Goal: Information Seeking & Learning: Learn about a topic

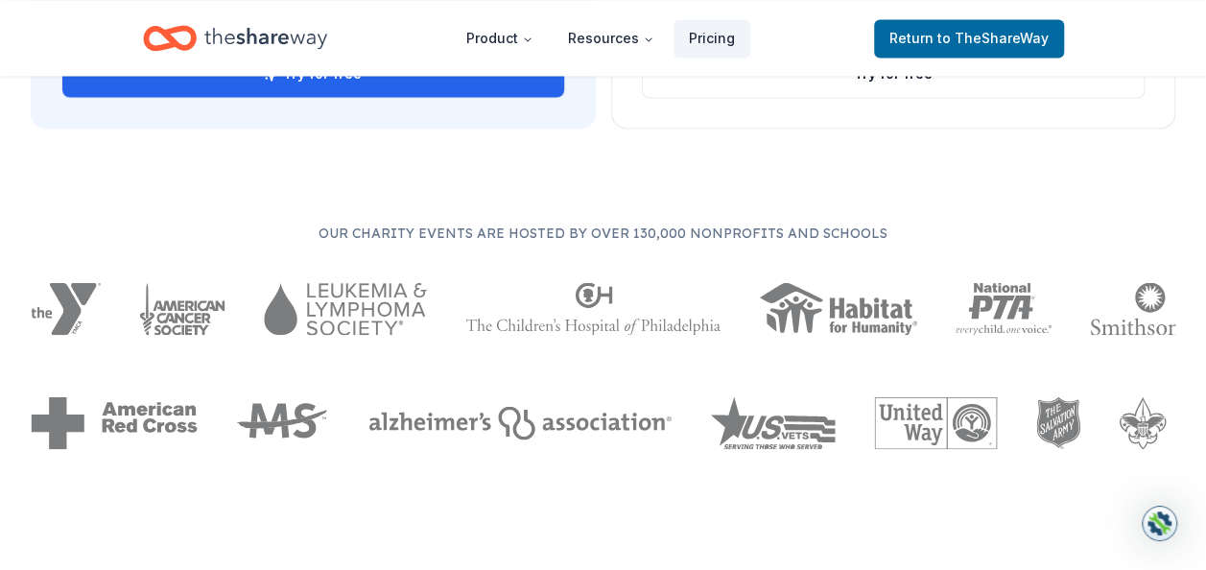
scroll to position [1727, 0]
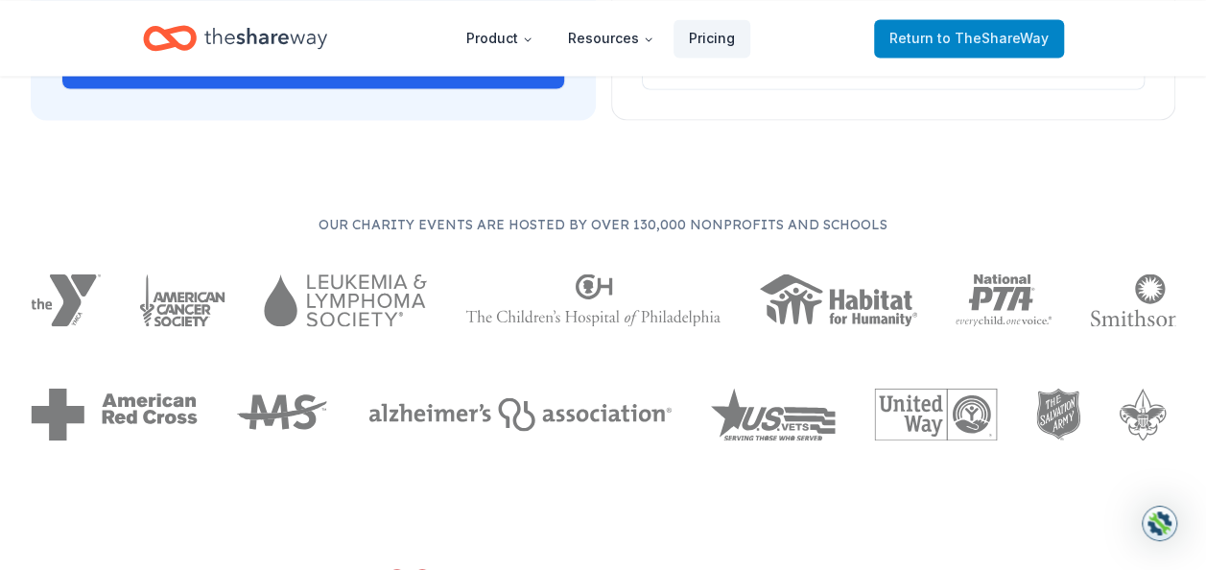
click at [936, 44] on span "Return to TheShareWay" at bounding box center [968, 38] width 159 height 23
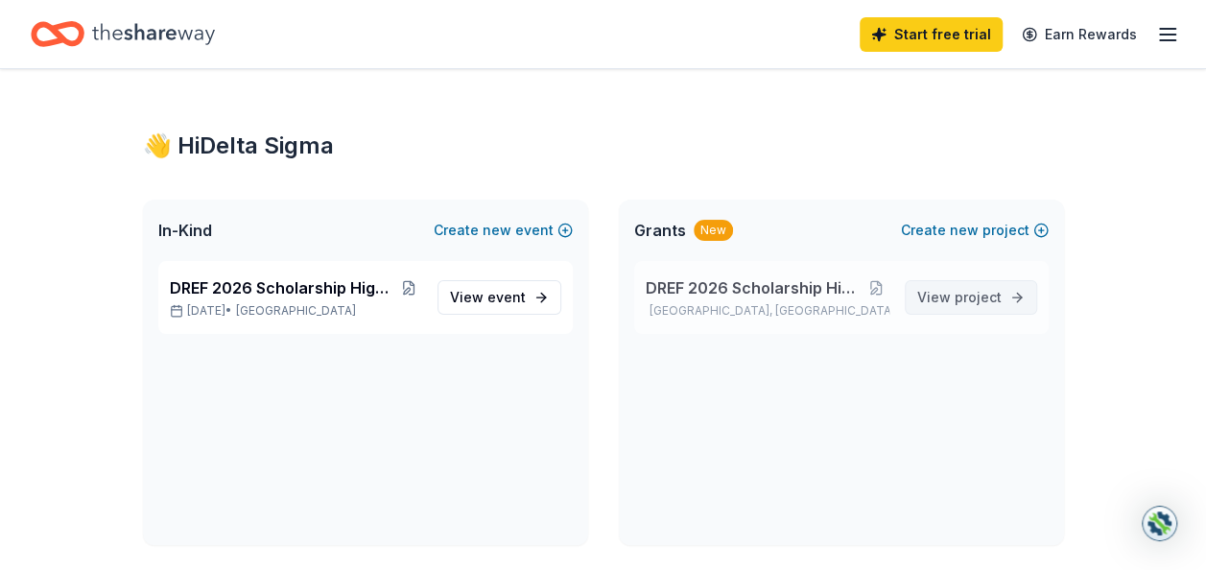
click at [986, 299] on span "project" at bounding box center [977, 297] width 47 height 16
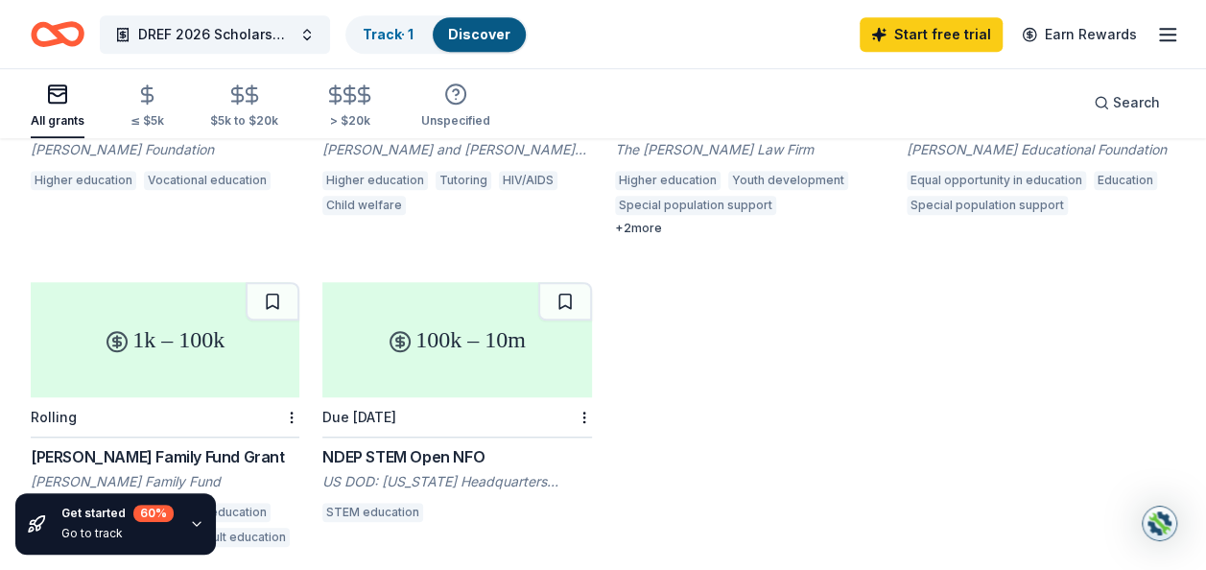
scroll to position [767, 0]
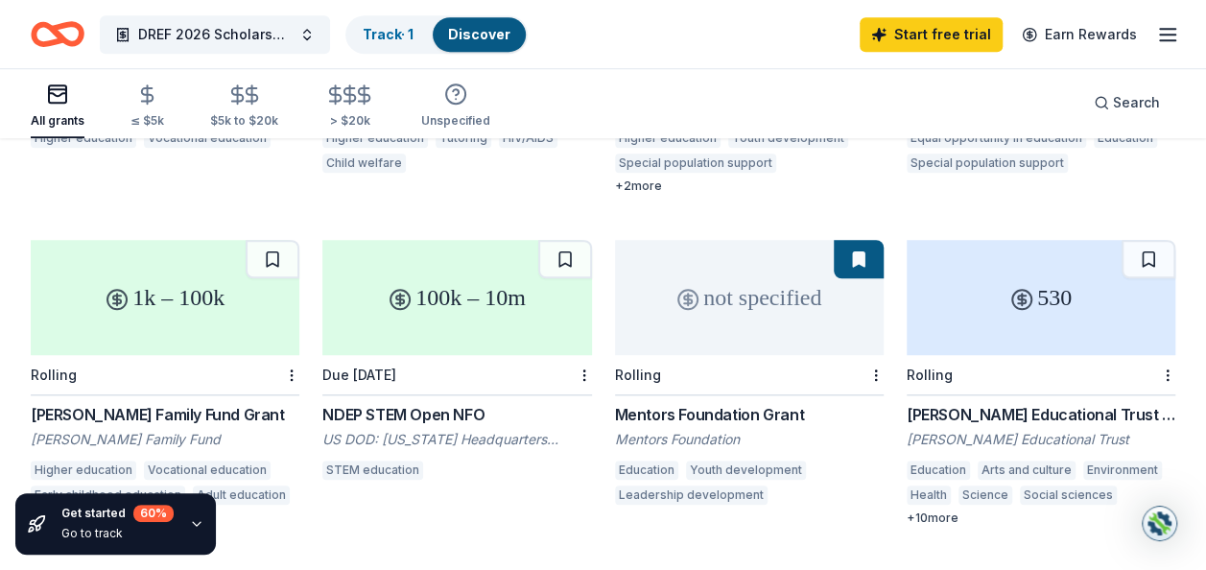
click at [989, 403] on div "[PERSON_NAME] Educational Trust Grants to Individuals" at bounding box center [1041, 414] width 269 height 23
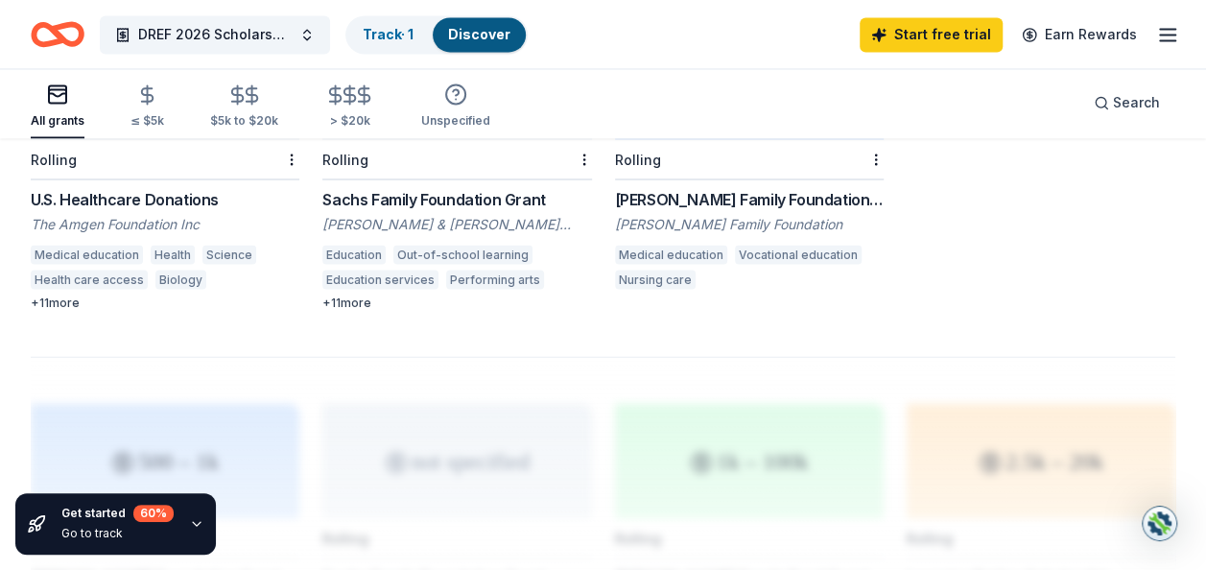
scroll to position [1607, 0]
